Goal: Information Seeking & Learning: Learn about a topic

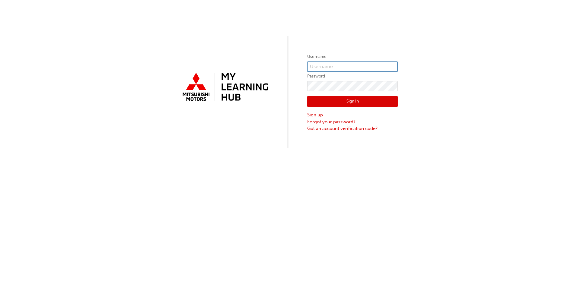
type input "csoar@nepeanmotorgroup.com.au"
click at [348, 103] on button "Sign In" at bounding box center [352, 101] width 91 height 11
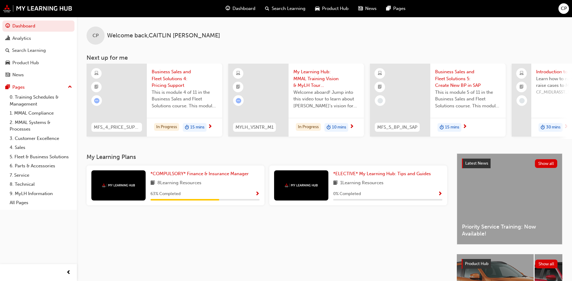
click at [250, 197] on div "63 % Completed" at bounding box center [205, 194] width 109 height 8
click at [257, 197] on span "Show Progress" at bounding box center [257, 194] width 5 height 5
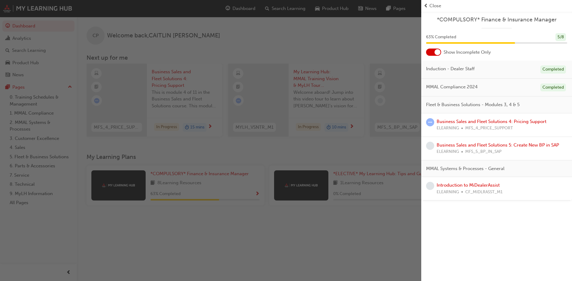
click at [470, 125] on div "Business Sales and Fleet Solutions 4: Pricing Support ELEARNING MFS_4_PRICE_SUP…" at bounding box center [492, 125] width 110 height 14
click at [470, 123] on link "Business Sales and Fleet Solutions 4: Pricing Support" at bounding box center [492, 121] width 110 height 5
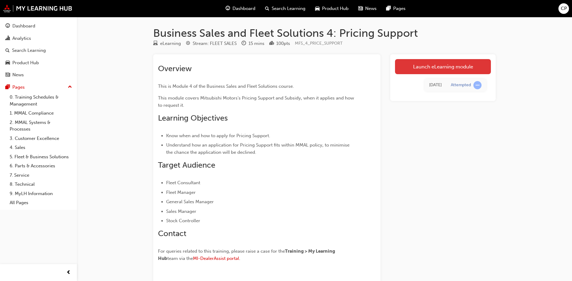
click at [444, 69] on link "Launch eLearning module" at bounding box center [443, 66] width 96 height 15
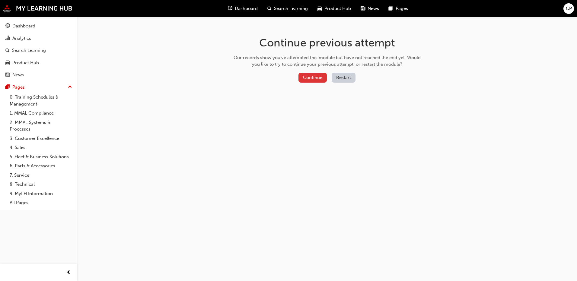
click at [314, 79] on button "Continue" at bounding box center [312, 78] width 28 height 10
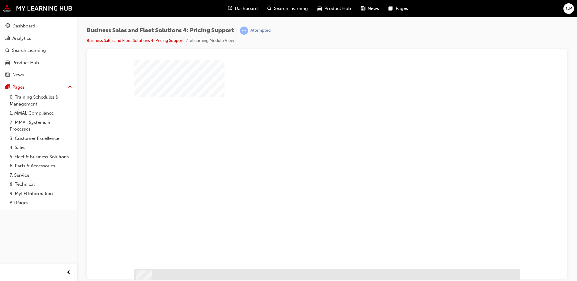
scroll to position [11, 0]
click at [310, 140] on div "play" at bounding box center [310, 140] width 0 height 0
click at [553, 52] on div "PAGE 3 General Learning" at bounding box center [327, 52] width 466 height 0
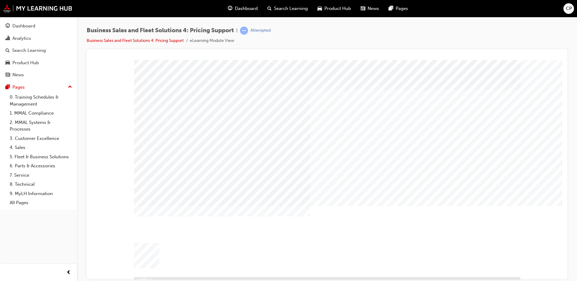
drag, startPoint x: 238, startPoint y: 239, endPoint x: 301, endPoint y: 192, distance: 78.8
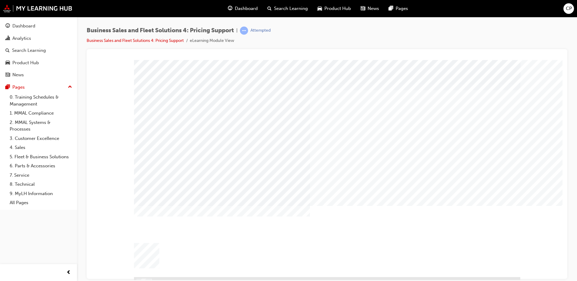
drag, startPoint x: 343, startPoint y: 206, endPoint x: 346, endPoint y: 222, distance: 16.3
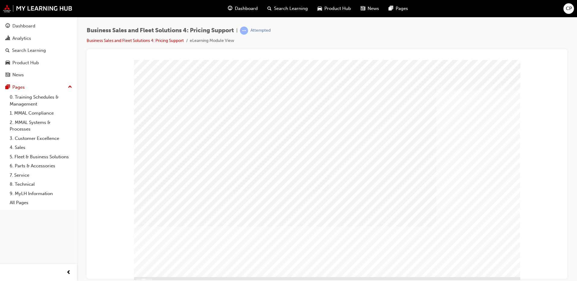
click at [388, 191] on div at bounding box center [388, 192] width 107 height 9
checkbox input "true"
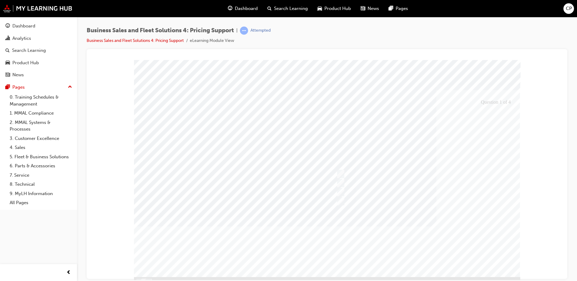
click at [345, 174] on div at bounding box center [327, 175] width 386 height 231
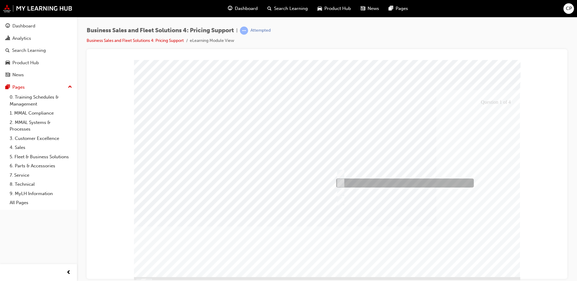
click at [344, 182] on div at bounding box center [404, 183] width 138 height 9
checkbox input "true"
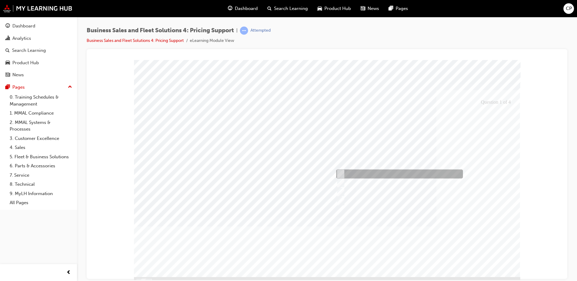
click at [343, 175] on div at bounding box center [398, 174] width 127 height 9
checkbox input "true"
click at [485, 241] on div at bounding box center [327, 175] width 386 height 231
click at [363, 174] on div at bounding box center [359, 174] width 48 height 9
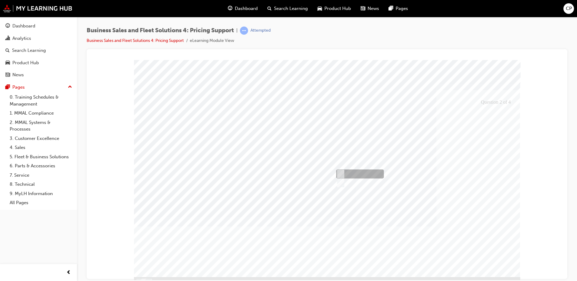
radio input "true"
click at [351, 224] on div at bounding box center [327, 175] width 386 height 231
click at [363, 174] on div at bounding box center [359, 174] width 48 height 9
radio input "true"
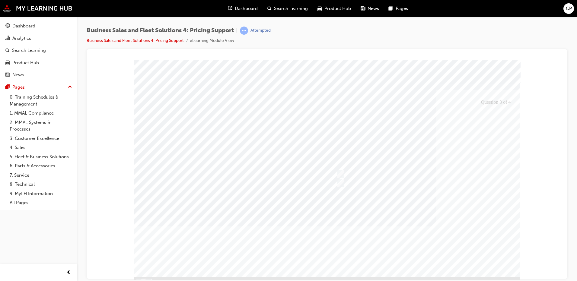
click at [334, 227] on div at bounding box center [327, 175] width 386 height 231
click at [361, 171] on div at bounding box center [359, 174] width 48 height 9
click at [361, 183] on div at bounding box center [327, 175] width 386 height 231
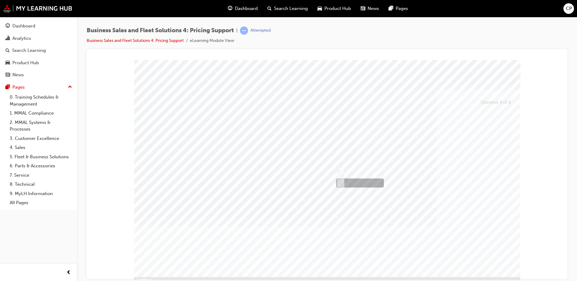
click at [352, 182] on div at bounding box center [359, 183] width 48 height 9
radio input "false"
radio input "true"
click at [357, 232] on div at bounding box center [327, 175] width 386 height 231
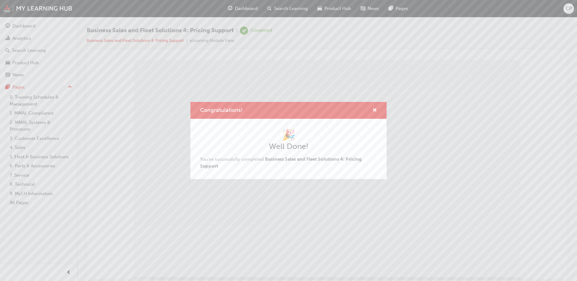
click at [483, 265] on div "Congratulations! 🎉 Well Done! You've successfully completed Business Sales and …" at bounding box center [288, 140] width 577 height 281
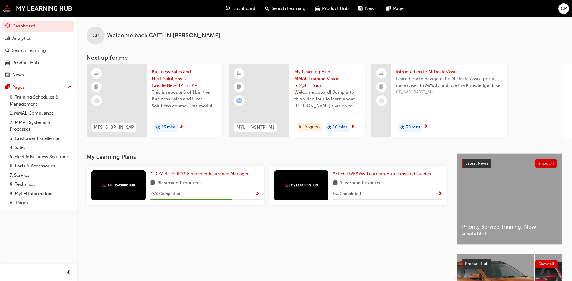
click at [257, 195] on span "Show Progress" at bounding box center [257, 194] width 5 height 5
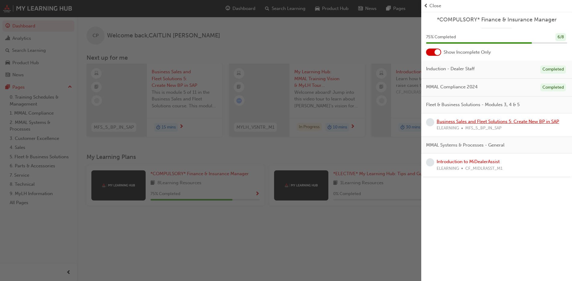
click at [513, 121] on link "Business Sales and Fleet Solutions 5: Create New BP in SAP" at bounding box center [498, 121] width 123 height 5
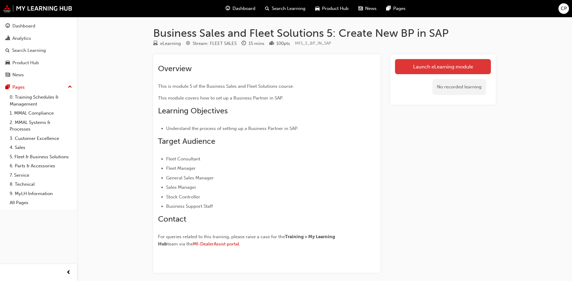
click at [447, 64] on link "Launch eLearning module" at bounding box center [443, 66] width 96 height 15
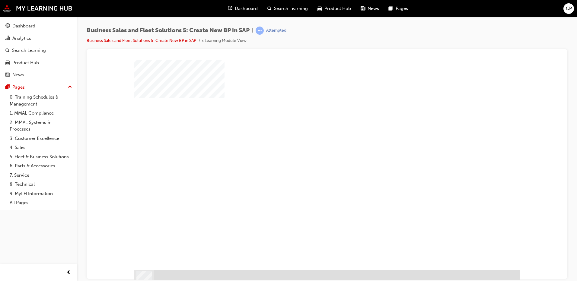
scroll to position [11, 0]
click at [310, 140] on div "play" at bounding box center [310, 140] width 0 height 0
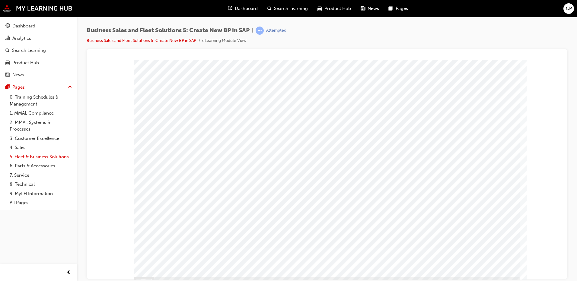
click at [38, 155] on link "5. Fleet & Business Solutions" at bounding box center [40, 156] width 67 height 9
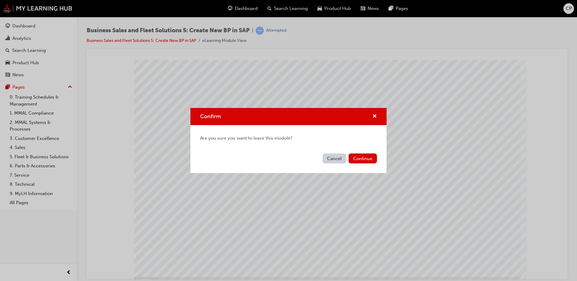
click at [331, 160] on button "Cancel" at bounding box center [335, 159] width 24 height 10
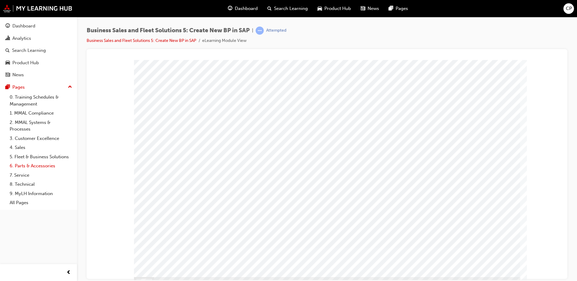
click at [32, 168] on link "6. Parts & Accessories" at bounding box center [40, 165] width 67 height 9
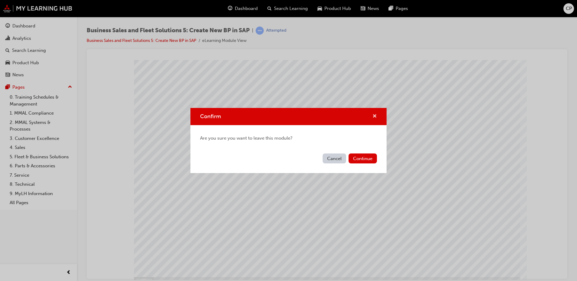
click at [374, 116] on span "cross-icon" at bounding box center [374, 116] width 5 height 5
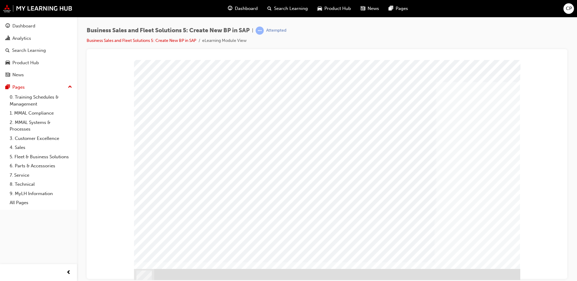
scroll to position [11, 0]
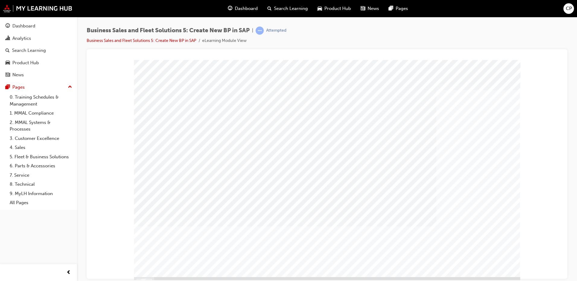
click at [387, 194] on div at bounding box center [398, 192] width 127 height 9
radio input "true"
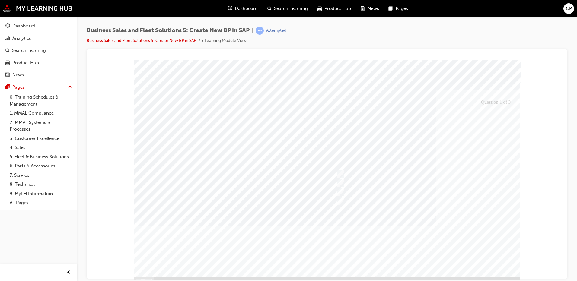
click at [368, 225] on div at bounding box center [327, 175] width 386 height 231
click at [401, 183] on div at bounding box center [398, 183] width 127 height 9
checkbox input "true"
click at [377, 200] on div at bounding box center [398, 201] width 127 height 9
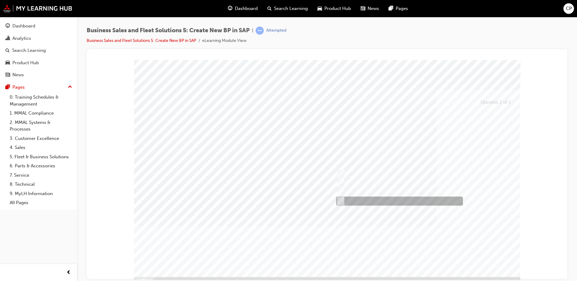
checkbox input "true"
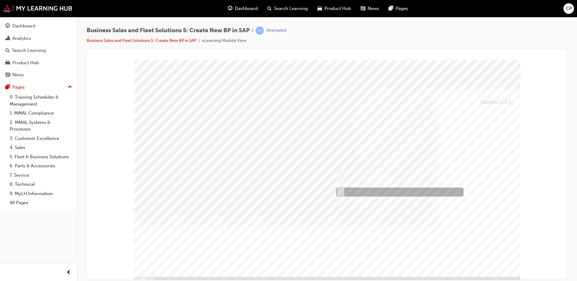
drag, startPoint x: 380, startPoint y: 191, endPoint x: 381, endPoint y: 181, distance: 10.3
click at [381, 191] on div at bounding box center [398, 192] width 127 height 9
checkbox input "true"
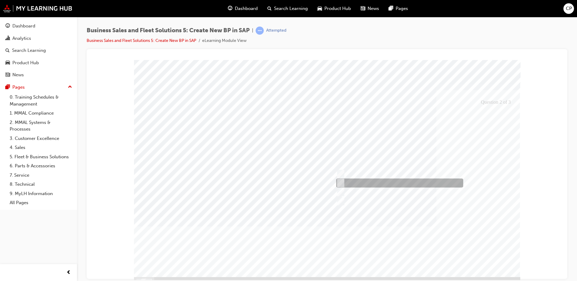
click at [380, 177] on div at bounding box center [398, 174] width 127 height 9
click at [324, 217] on div at bounding box center [327, 175] width 386 height 231
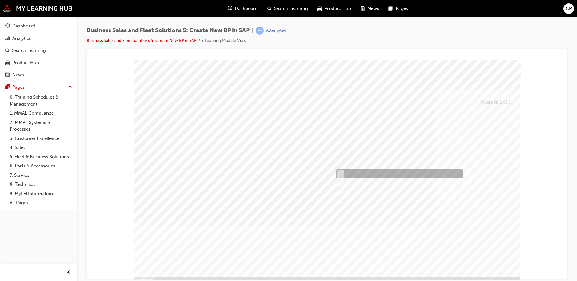
drag, startPoint x: 340, startPoint y: 173, endPoint x: 389, endPoint y: 197, distance: 54.4
click at [340, 173] on input "The BP Number" at bounding box center [339, 174] width 7 height 7
checkbox input "false"
click at [309, 223] on div at bounding box center [327, 175] width 386 height 231
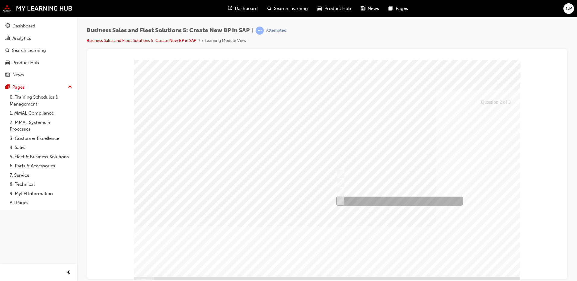
click at [340, 200] on input "PMA Details" at bounding box center [339, 201] width 7 height 7
checkbox input "false"
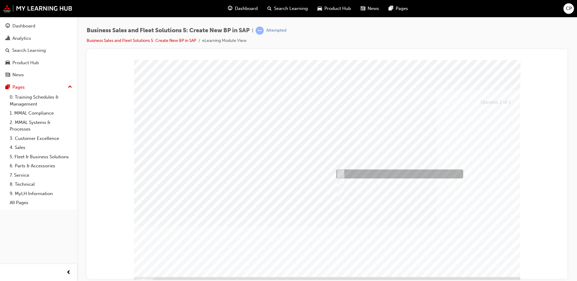
click at [342, 174] on input "The BP Number" at bounding box center [339, 174] width 7 height 7
checkbox input "true"
click at [344, 225] on div at bounding box center [327, 175] width 386 height 231
click at [342, 173] on input "50%" at bounding box center [339, 174] width 7 height 7
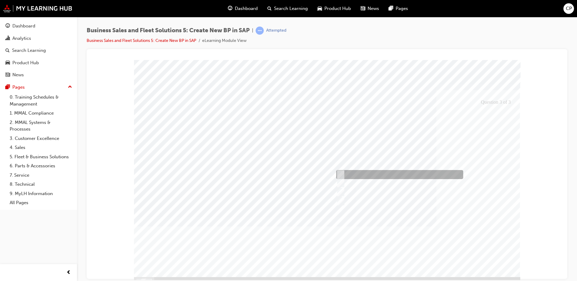
radio input "true"
click at [341, 224] on div at bounding box center [327, 175] width 386 height 231
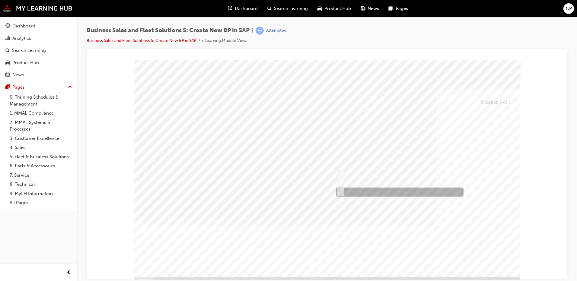
click at [342, 191] on input "100%" at bounding box center [339, 192] width 7 height 7
radio input "true"
click at [361, 217] on div at bounding box center [325, 175] width 386 height 231
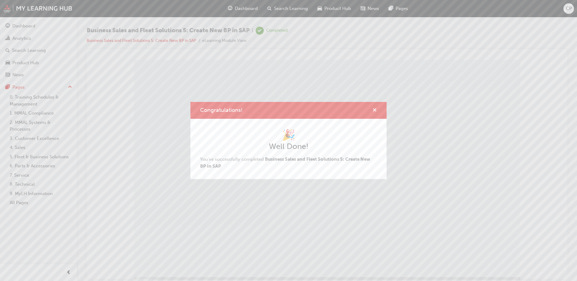
click at [375, 109] on span "cross-icon" at bounding box center [374, 110] width 5 height 5
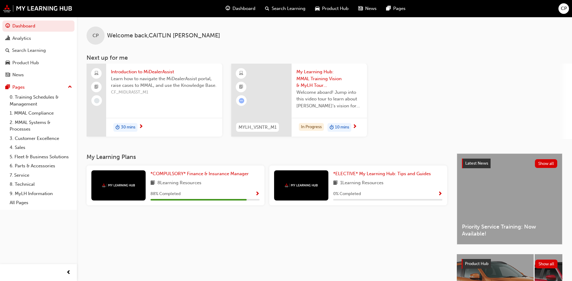
click at [258, 195] on span "Show Progress" at bounding box center [257, 194] width 5 height 5
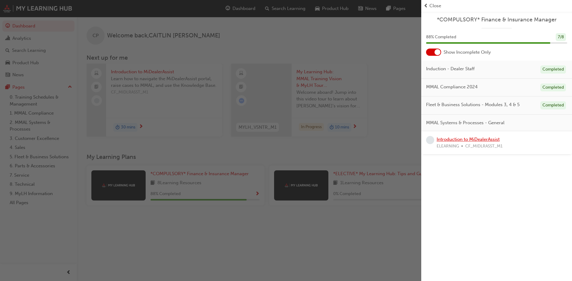
click at [480, 139] on link "Introduction to MiDealerAssist" at bounding box center [468, 139] width 63 height 5
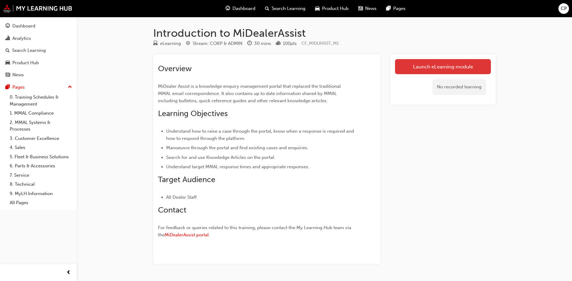
click at [459, 64] on link "Launch eLearning module" at bounding box center [443, 66] width 96 height 15
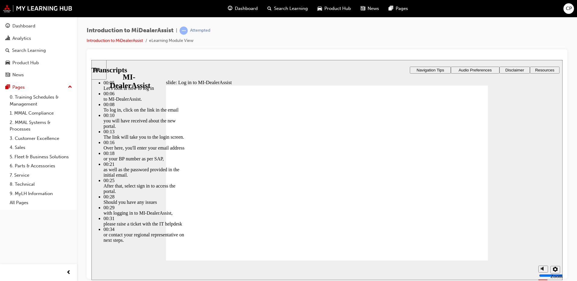
drag, startPoint x: 542, startPoint y: 231, endPoint x: 539, endPoint y: 233, distance: 3.3
click at [542, 231] on div "slide: Log in to MI-DealerAssist Rectangle 2 Transcripts 00:05 : Let's look at …" at bounding box center [326, 170] width 471 height 220
type input "42"
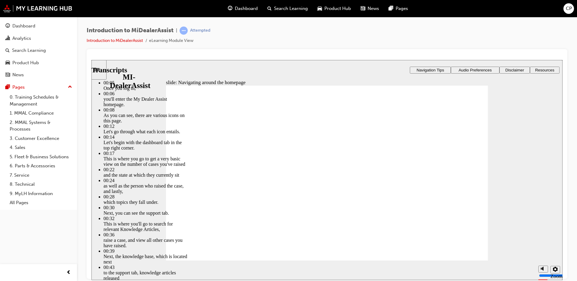
drag, startPoint x: 195, startPoint y: 243, endPoint x: 294, endPoint y: 247, distance: 98.5
drag, startPoint x: 203, startPoint y: 244, endPoint x: 232, endPoint y: 245, distance: 29.0
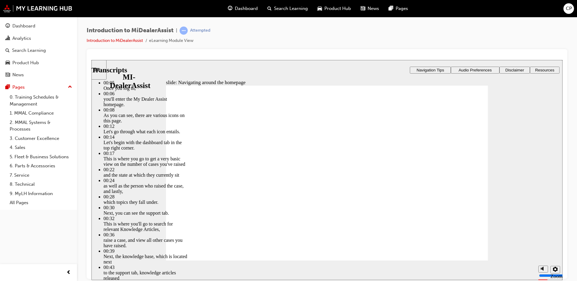
drag, startPoint x: 208, startPoint y: 242, endPoint x: 228, endPoint y: 243, distance: 19.9
type input "144"
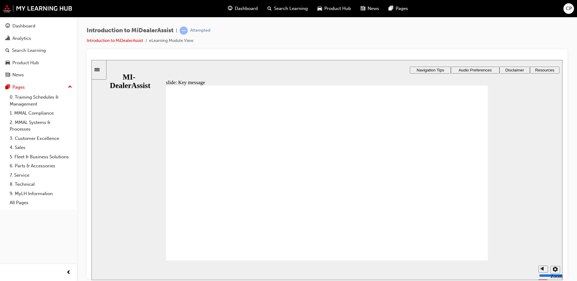
radio input "true"
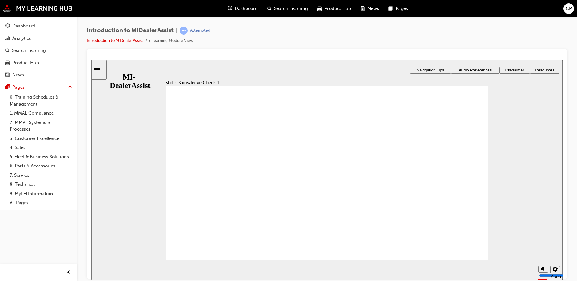
radio input "false"
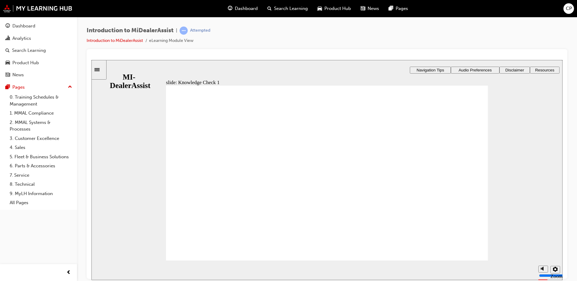
radio input "false"
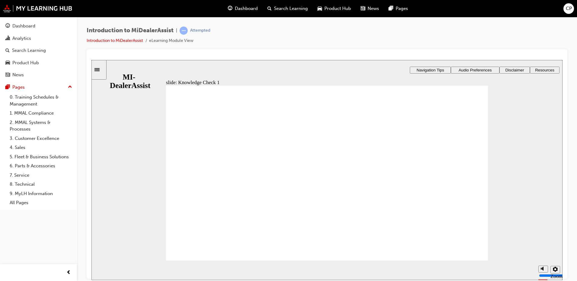
radio input "false"
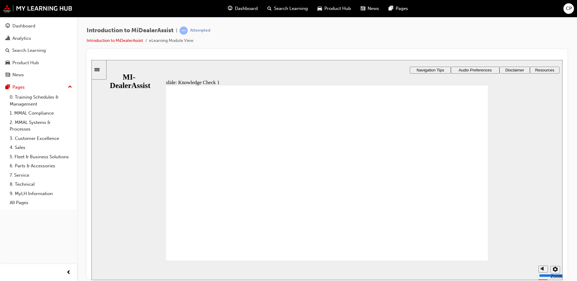
radio input "false"
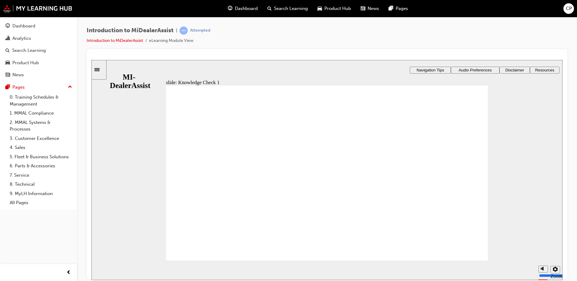
radio input "true"
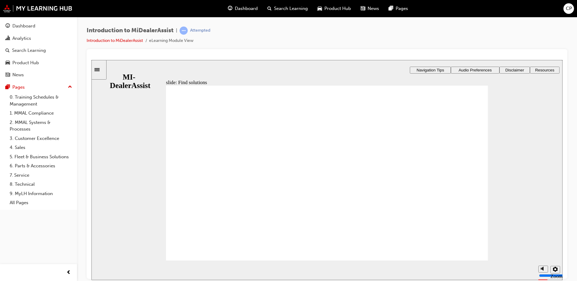
drag, startPoint x: 212, startPoint y: 161, endPoint x: 216, endPoint y: 161, distance: 3.6
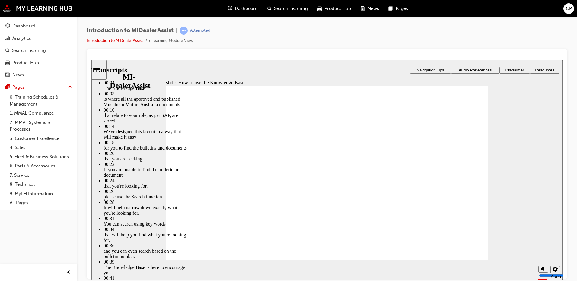
type input "51"
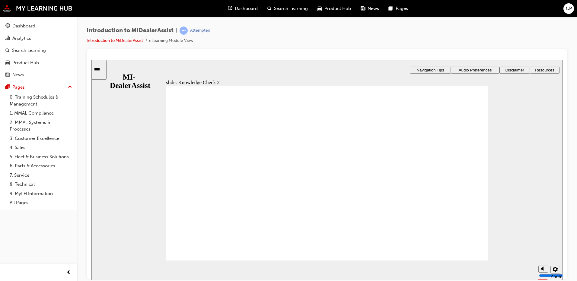
radio input "true"
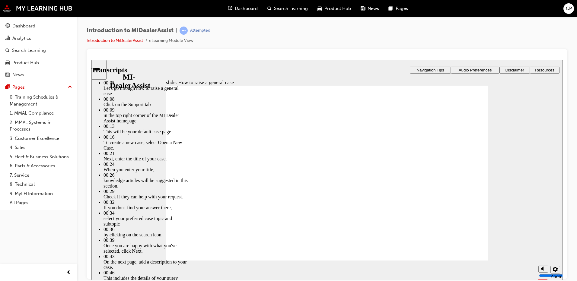
type input "85"
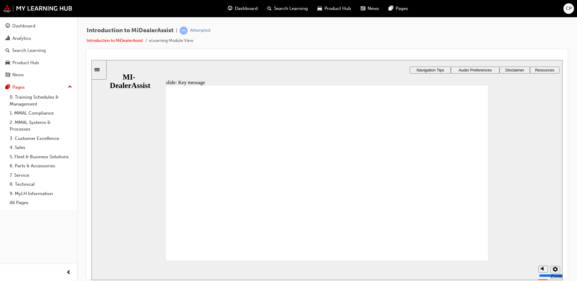
checkbox input "true"
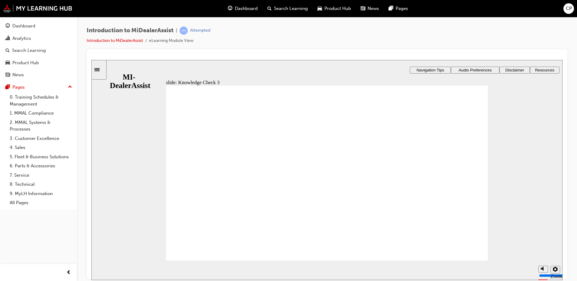
checkbox input "true"
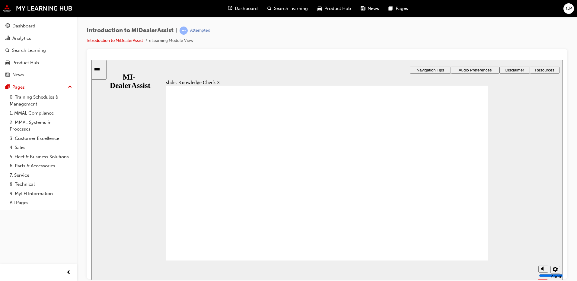
checkbox input "false"
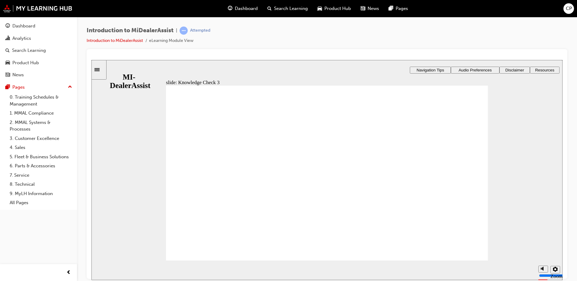
checkbox input "true"
drag, startPoint x: 247, startPoint y: 186, endPoint x: 249, endPoint y: 177, distance: 9.4
checkbox input "true"
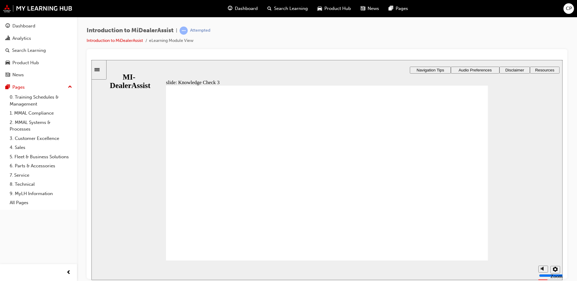
checkbox input "true"
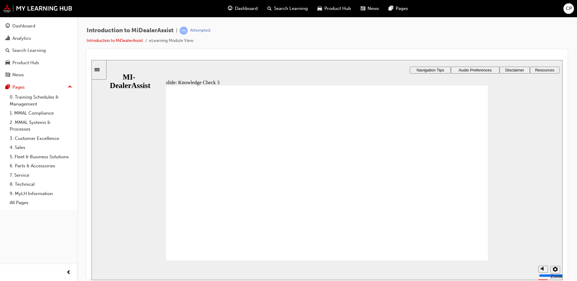
checkbox input "true"
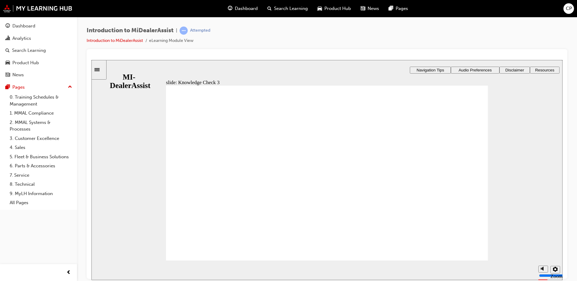
checkbox input "false"
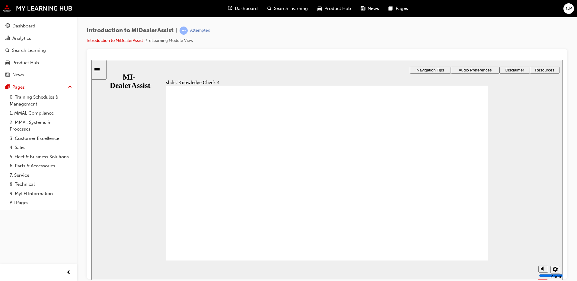
radio input "false"
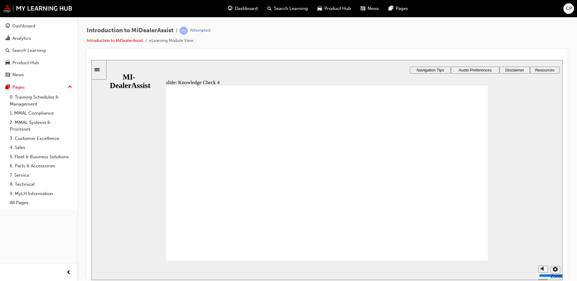
radio input "true"
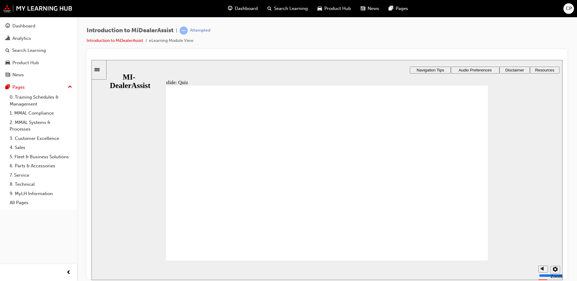
radio input "true"
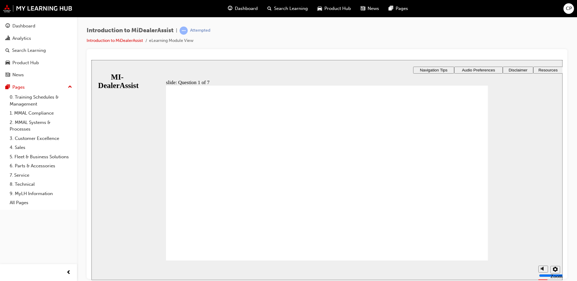
drag, startPoint x: 186, startPoint y: 154, endPoint x: 189, endPoint y: 158, distance: 5.2
radio input "true"
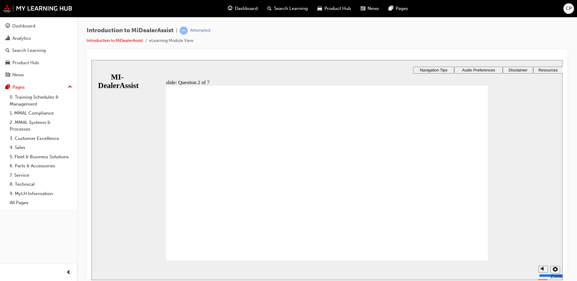
radio input "true"
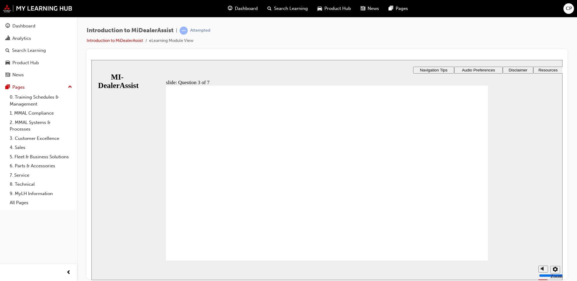
drag, startPoint x: 428, startPoint y: 164, endPoint x: 428, endPoint y: 175, distance: 10.3
